Goal: Navigation & Orientation: Understand site structure

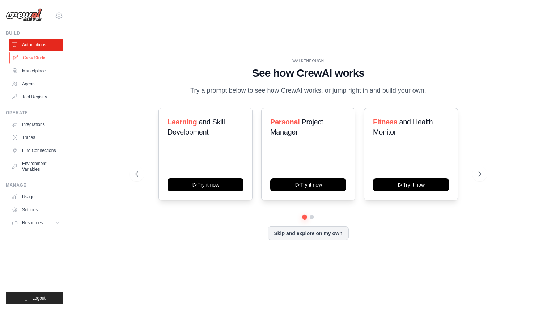
click at [43, 57] on link "Crew Studio" at bounding box center [36, 58] width 55 height 12
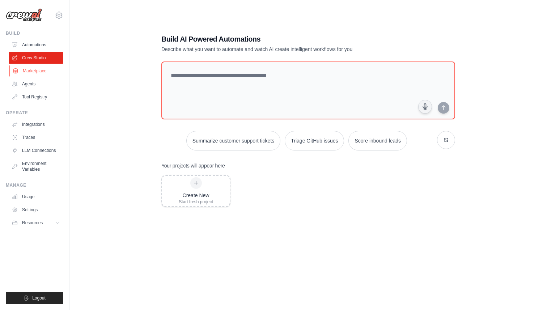
click at [32, 70] on link "Marketplace" at bounding box center [36, 71] width 55 height 12
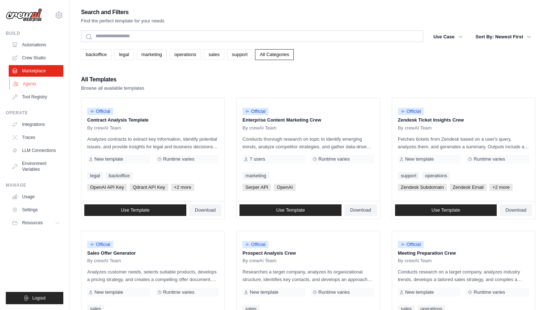
click at [30, 82] on link "Agents" at bounding box center [36, 84] width 55 height 12
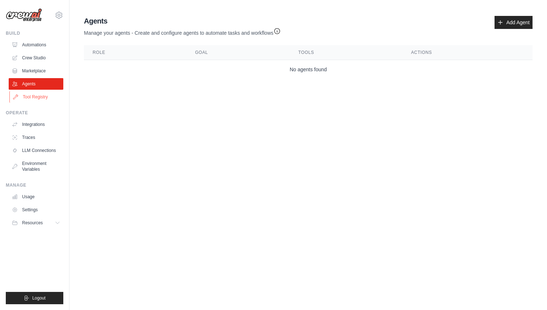
click at [32, 101] on link "Tool Registry" at bounding box center [36, 97] width 55 height 12
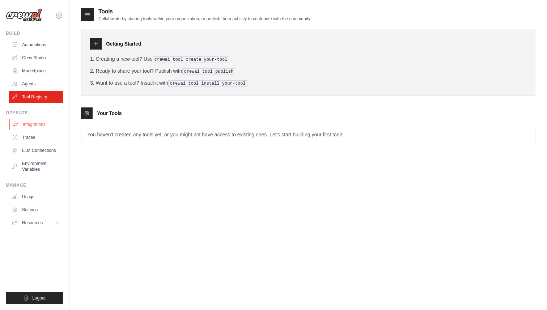
click at [34, 124] on link "Integrations" at bounding box center [36, 125] width 55 height 12
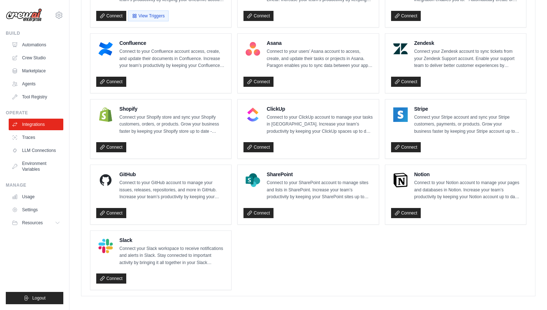
scroll to position [458, 0]
